Goal: Navigation & Orientation: Find specific page/section

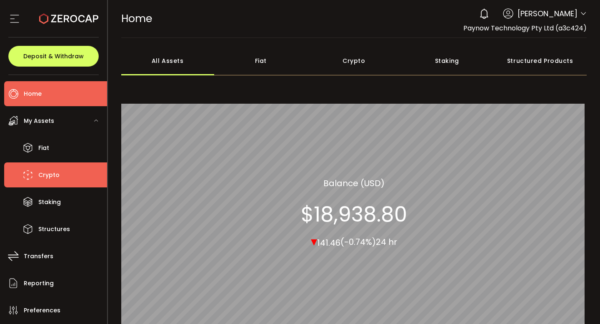
click at [54, 176] on span "Crypto" at bounding box center [48, 175] width 21 height 12
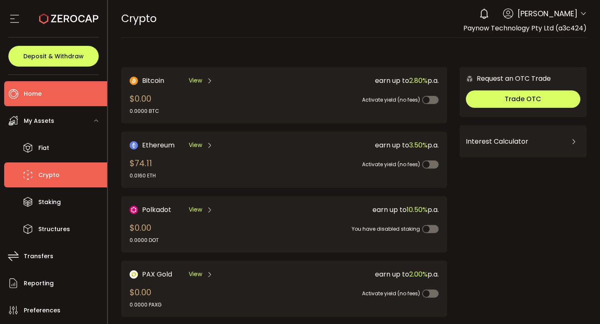
click at [38, 92] on span "Home" at bounding box center [33, 94] width 18 height 12
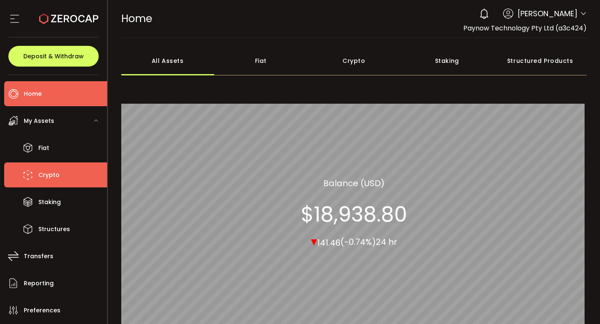
click at [52, 176] on span "Crypto" at bounding box center [48, 175] width 21 height 12
